Goal: Task Accomplishment & Management: Use online tool/utility

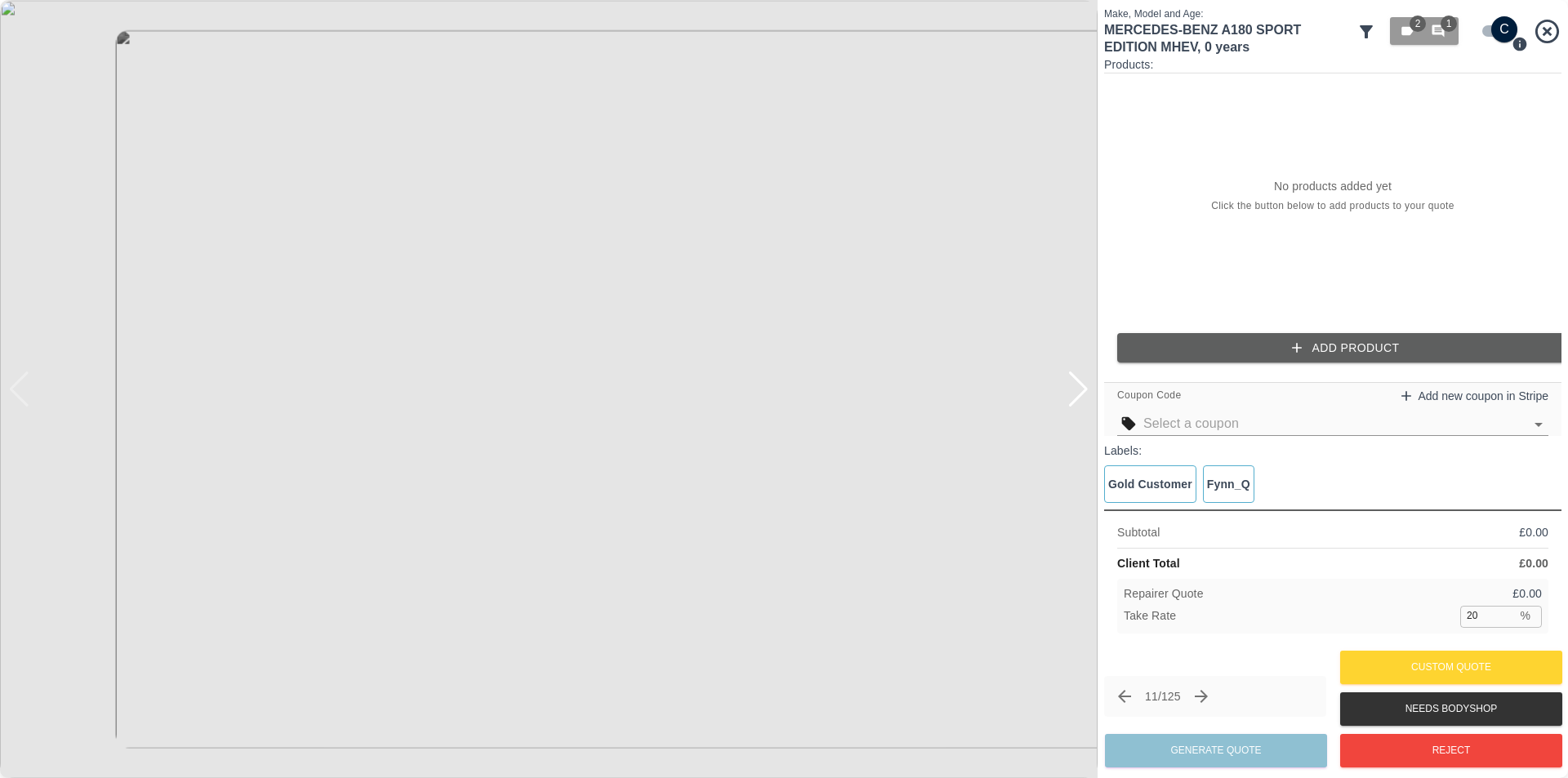
click at [1080, 399] on div at bounding box center [1078, 389] width 22 height 36
click at [1081, 398] on img at bounding box center [548, 389] width 1098 height 778
click at [1489, 32] on input "checkbox" at bounding box center [1504, 29] width 78 height 26
checkbox input "false"
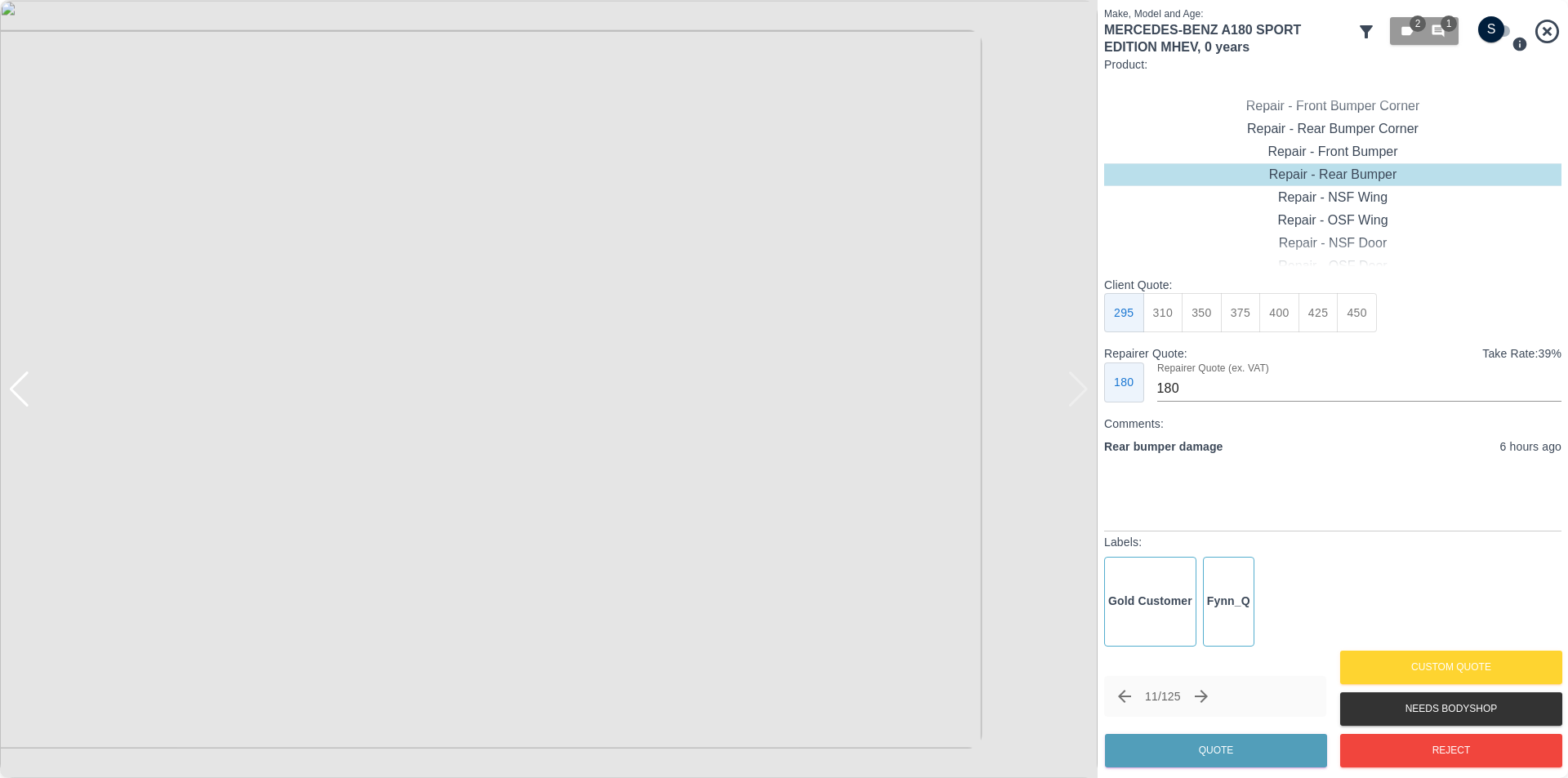
click at [1193, 312] on button "350" at bounding box center [1202, 313] width 40 height 40
type input "210"
click at [1234, 752] on button "Quote" at bounding box center [1215, 750] width 222 height 33
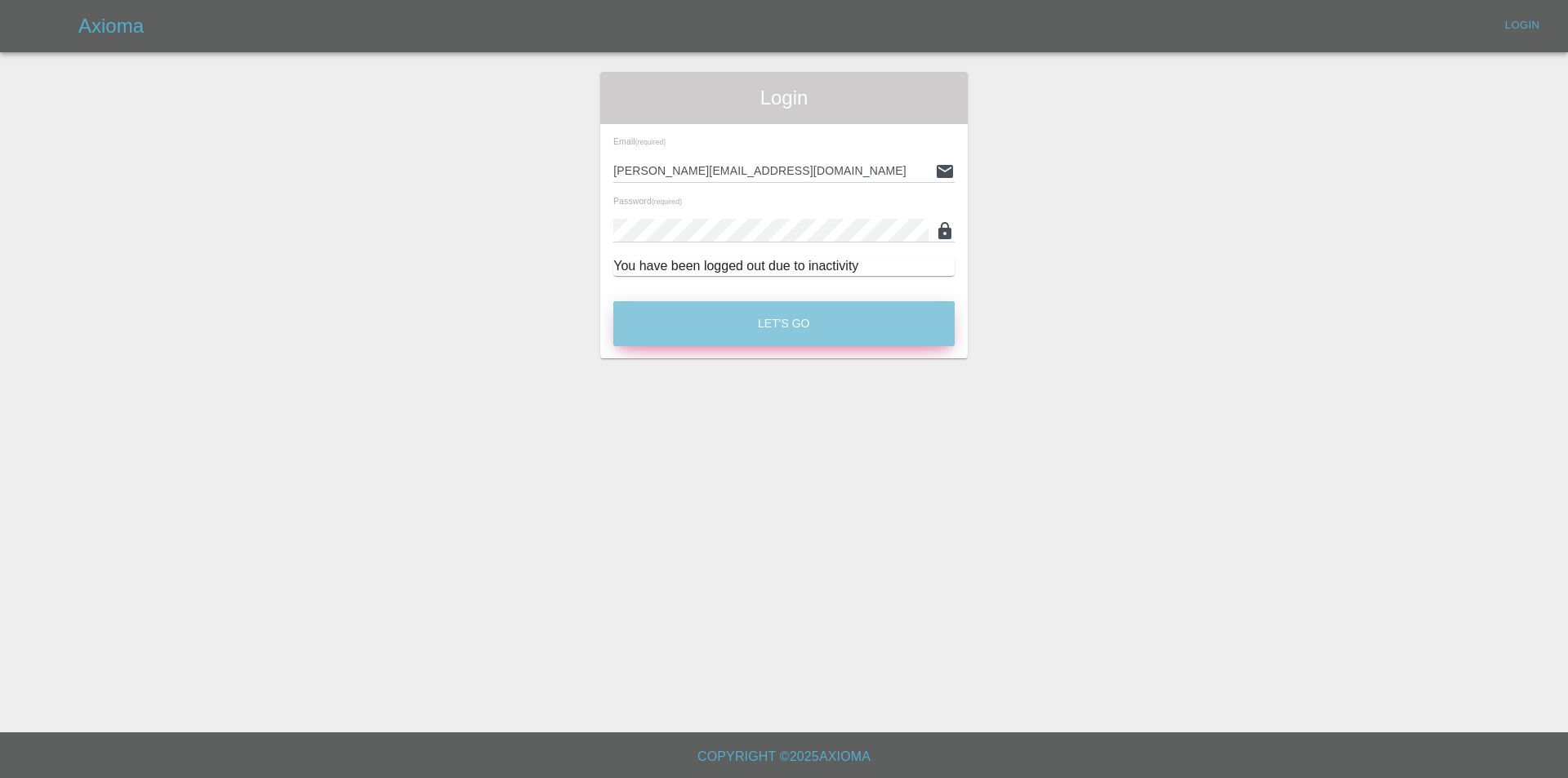
click at [836, 329] on button "Let's Go" at bounding box center [783, 323] width 341 height 45
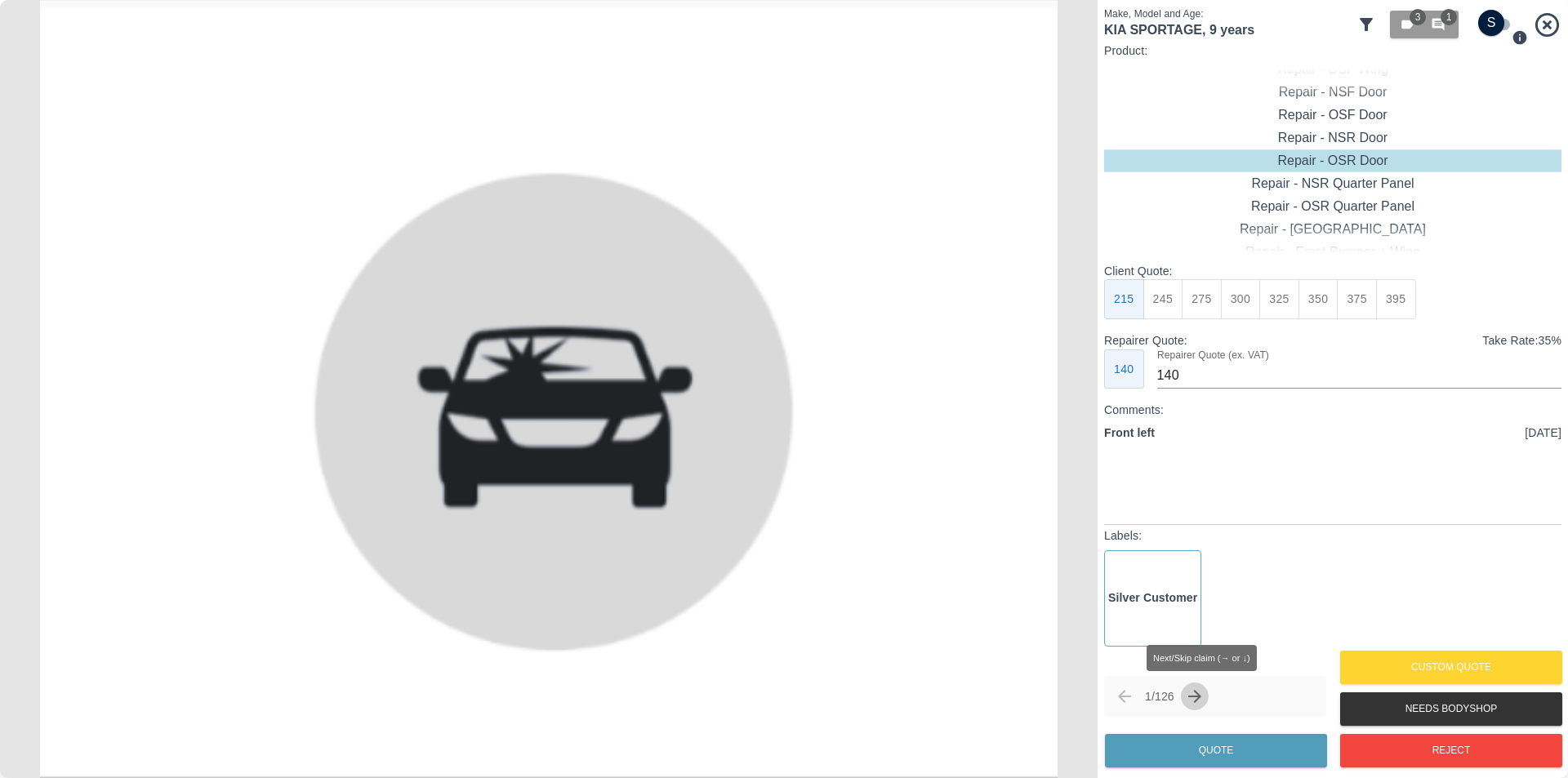
click at [1198, 698] on icon "Next claim" at bounding box center [1195, 696] width 20 height 20
click at [1371, 25] on icon at bounding box center [1366, 24] width 20 height 20
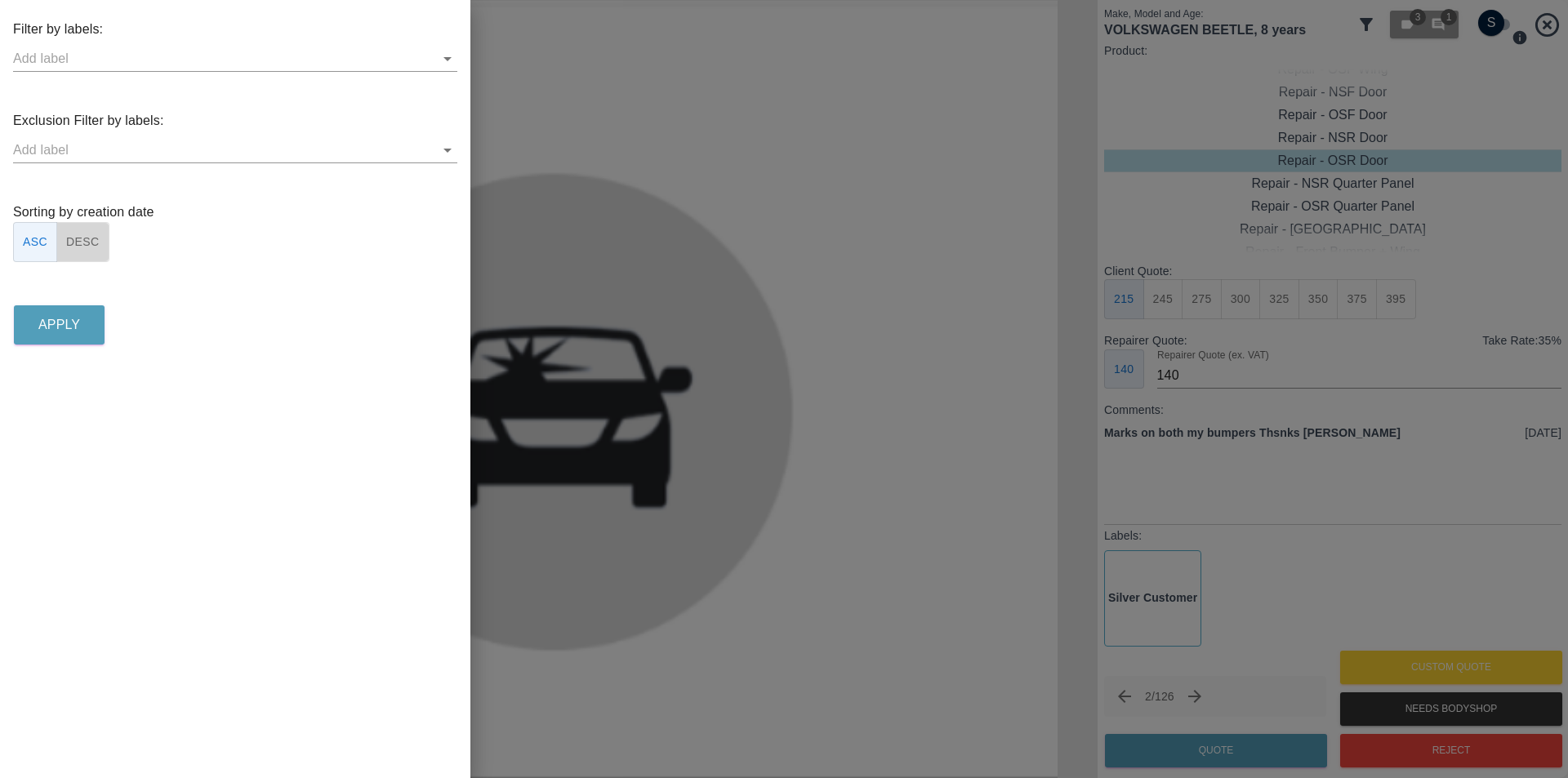
drag, startPoint x: 88, startPoint y: 243, endPoint x: 245, endPoint y: 186, distance: 167.0
click at [91, 242] on button "DESC" at bounding box center [82, 241] width 53 height 40
click at [89, 321] on button "Apply" at bounding box center [59, 325] width 91 height 39
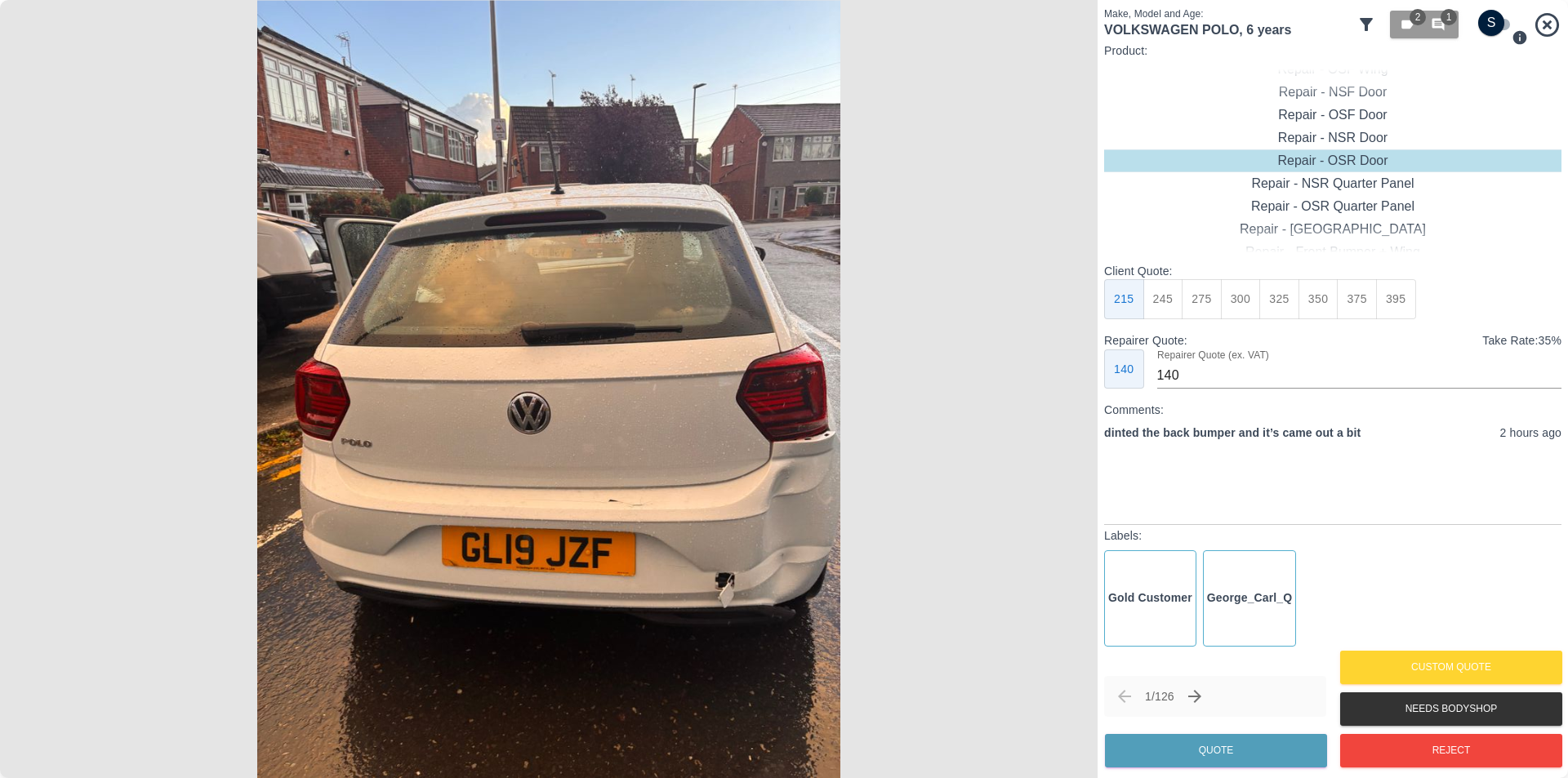
click at [761, 448] on img at bounding box center [548, 389] width 1098 height 778
click at [1081, 330] on img at bounding box center [548, 389] width 1098 height 778
click at [828, 315] on img at bounding box center [548, 389] width 1098 height 778
